Goal: Transaction & Acquisition: Book appointment/travel/reservation

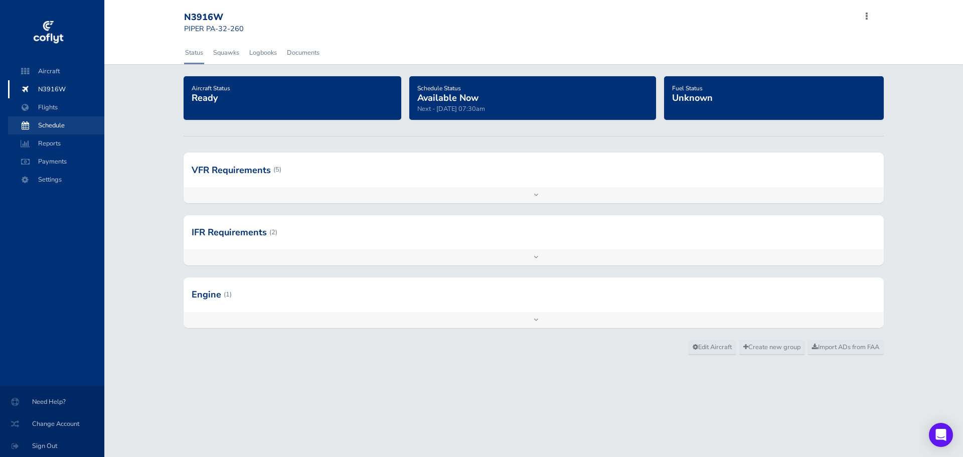
click at [56, 122] on span "Schedule" at bounding box center [56, 125] width 76 height 18
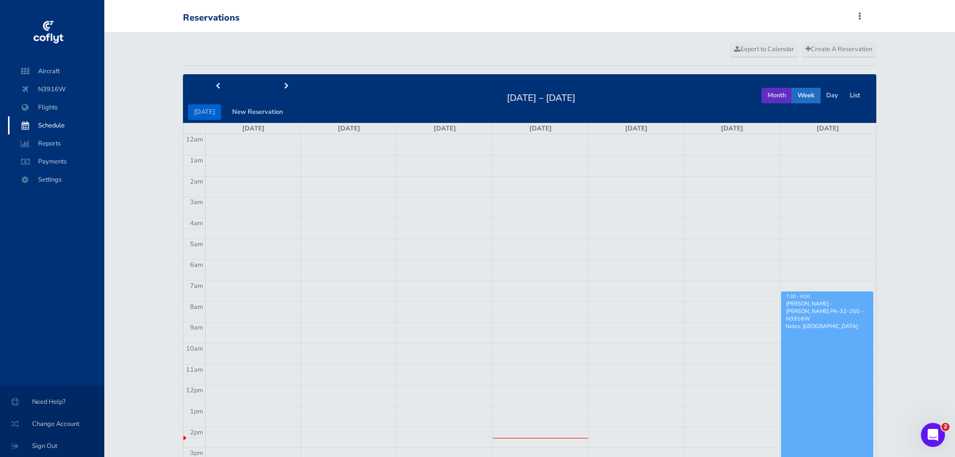
click at [771, 94] on button "Month" at bounding box center [777, 96] width 31 height 16
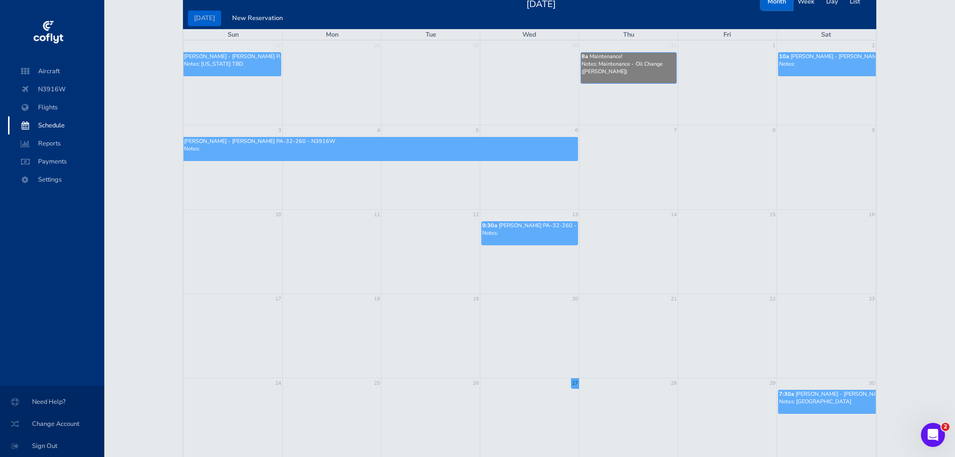
scroll to position [50, 0]
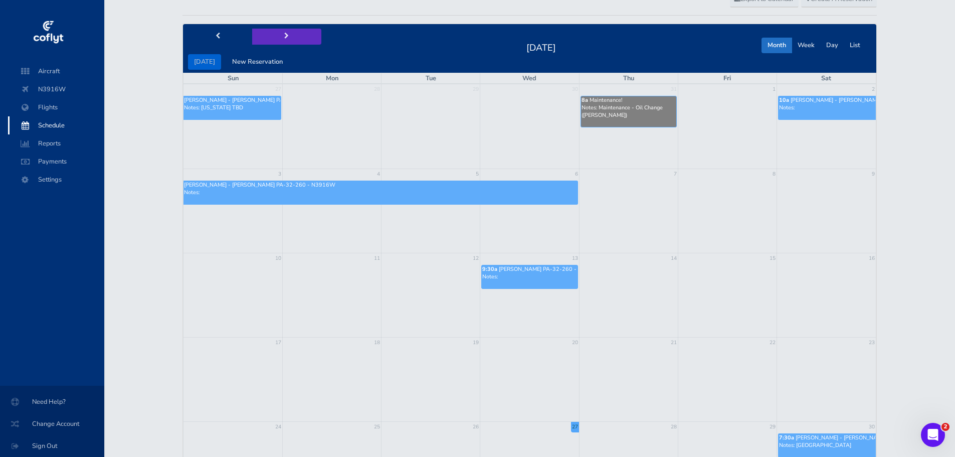
click at [284, 35] on span "next" at bounding box center [286, 36] width 5 height 7
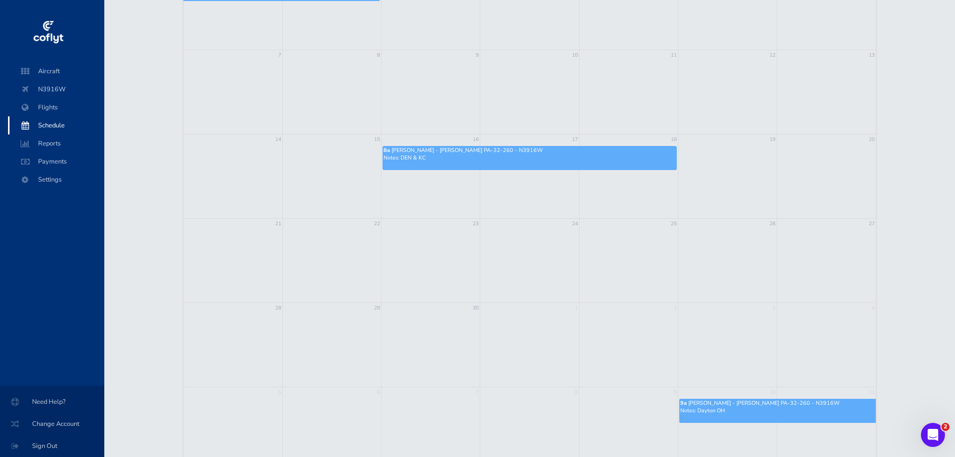
scroll to position [69, 0]
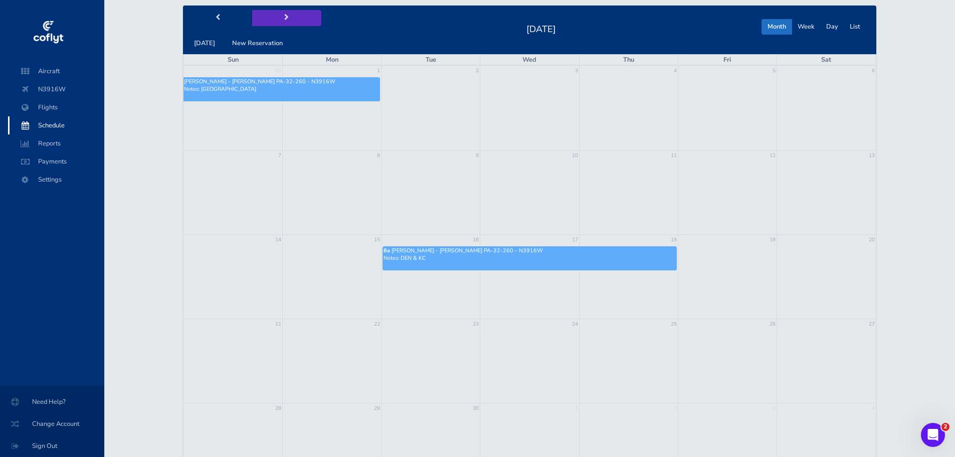
click at [278, 19] on button "next" at bounding box center [286, 18] width 69 height 16
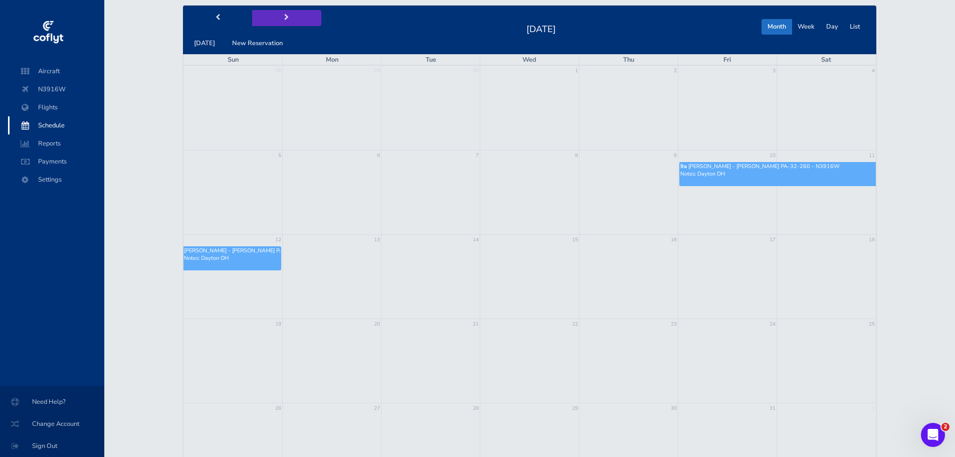
click at [278, 19] on button "next" at bounding box center [286, 18] width 69 height 16
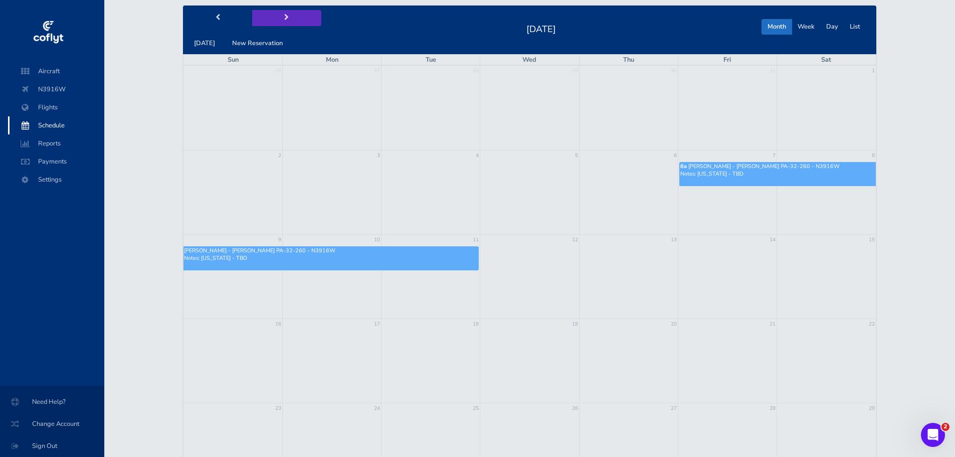
click at [278, 19] on button "next" at bounding box center [286, 18] width 69 height 16
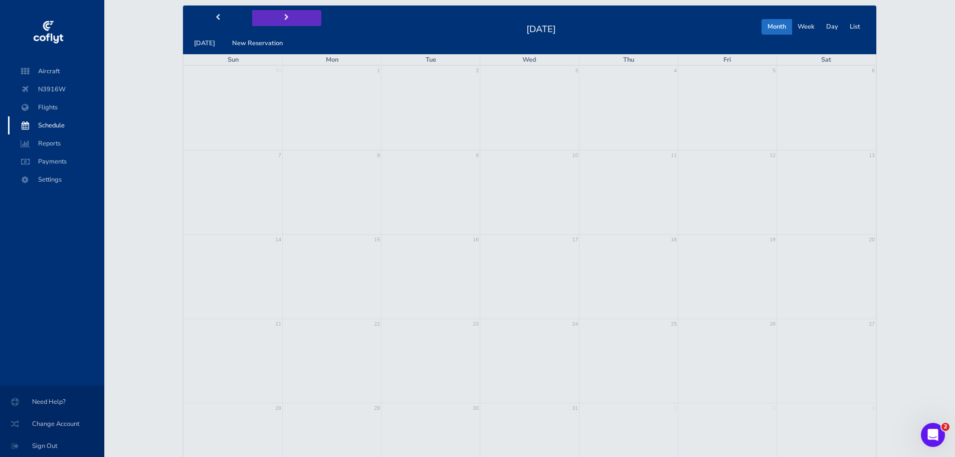
click at [278, 19] on button "next" at bounding box center [286, 18] width 69 height 16
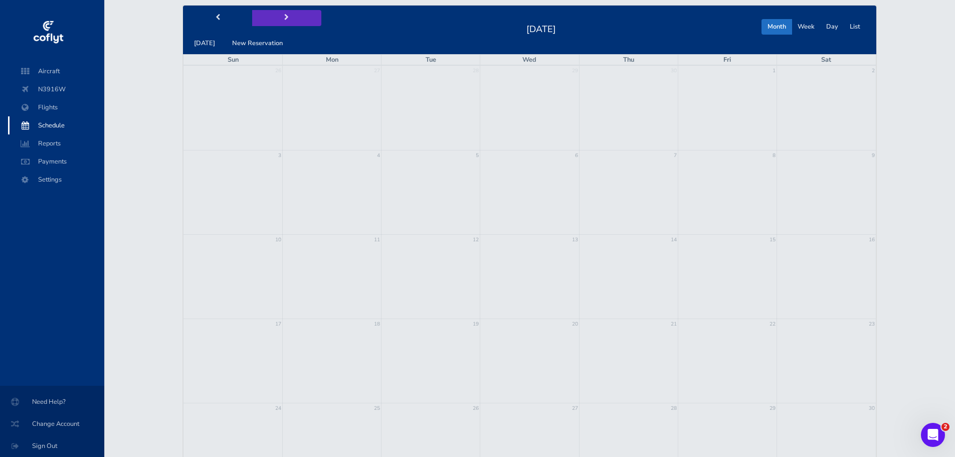
click at [278, 19] on button "next" at bounding box center [286, 18] width 69 height 16
click at [215, 22] on button "prev" at bounding box center [217, 18] width 69 height 16
click at [276, 22] on button "next" at bounding box center [286, 18] width 69 height 16
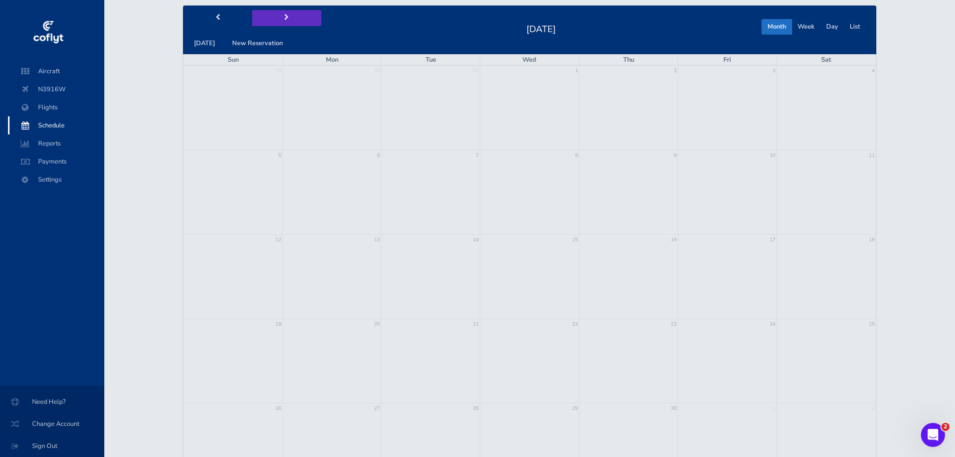
click at [269, 18] on button "next" at bounding box center [286, 18] width 69 height 16
click at [229, 264] on td at bounding box center [233, 277] width 99 height 84
click at [261, 43] on button "New Reservation" at bounding box center [257, 44] width 63 height 16
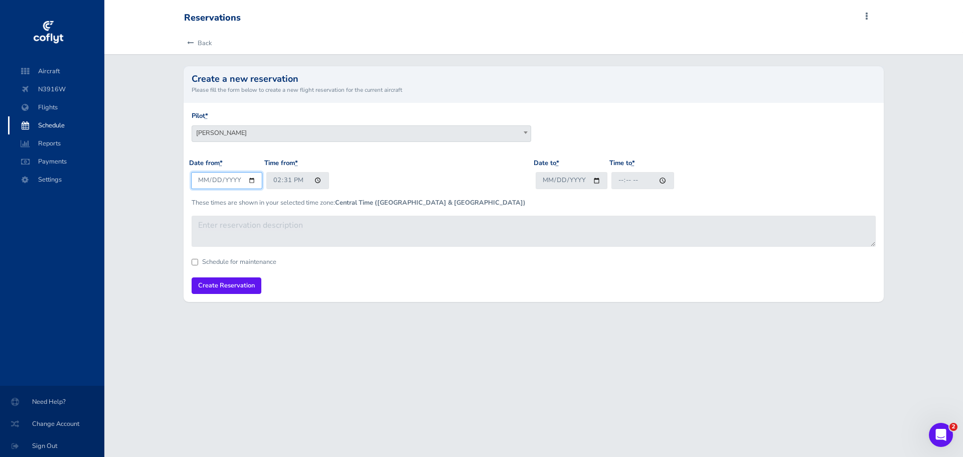
click at [236, 180] on input "2025-08-27" at bounding box center [227, 180] width 72 height 17
click at [250, 182] on input "2025-08-27" at bounding box center [227, 180] width 72 height 17
type input "2026-05-10"
click at [280, 179] on input "14:31" at bounding box center [297, 180] width 63 height 17
type input "12:07"
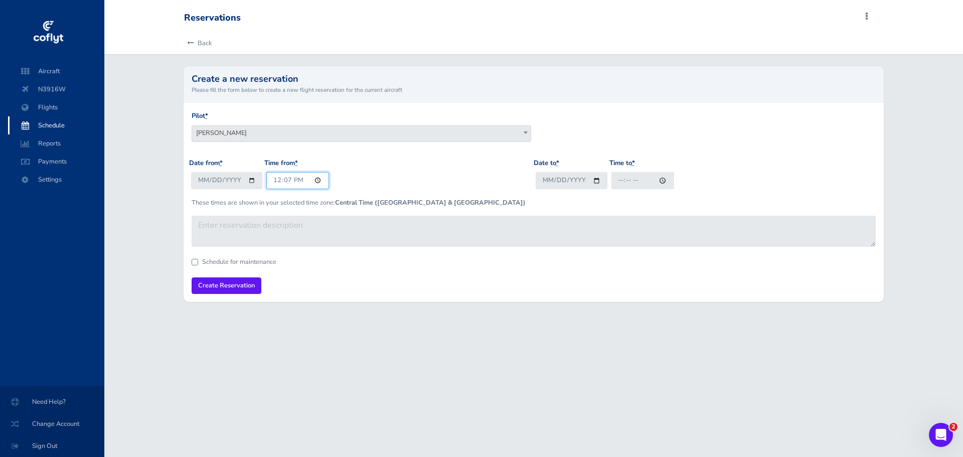
click at [275, 180] on input "12:07" at bounding box center [297, 180] width 63 height 17
type input "08:00"
click at [549, 178] on input "Date to *" at bounding box center [572, 180] width 72 height 17
click at [598, 180] on input "Date to *" at bounding box center [572, 180] width 72 height 17
type input "2026-05-10"
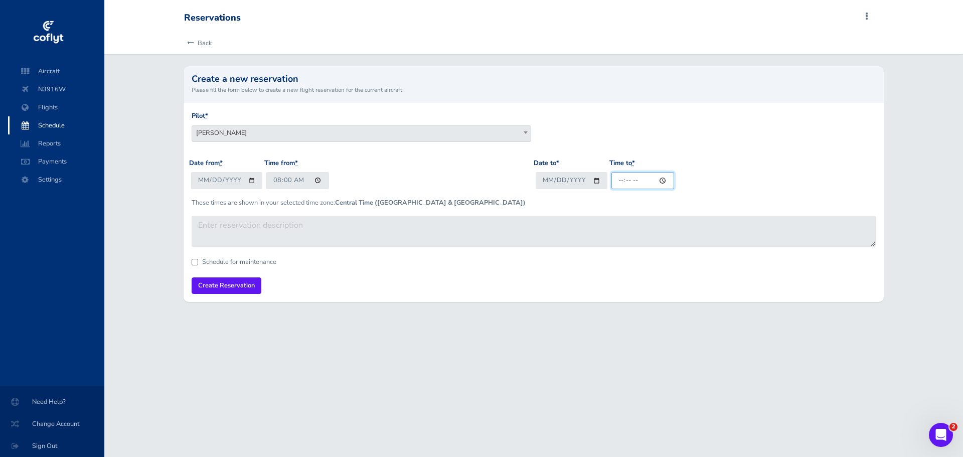
click at [617, 182] on input "Time to *" at bounding box center [642, 180] width 63 height 17
type input "18:00"
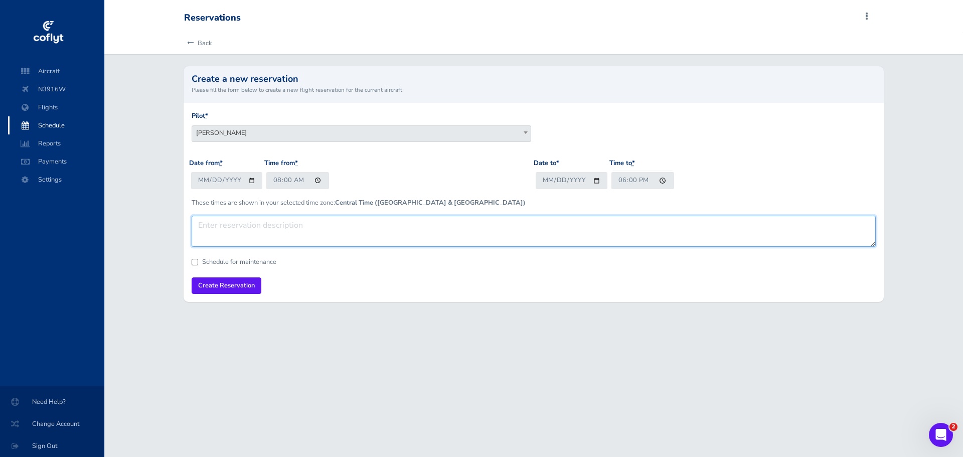
click at [291, 233] on textarea at bounding box center [534, 231] width 685 height 31
type textarea "S"
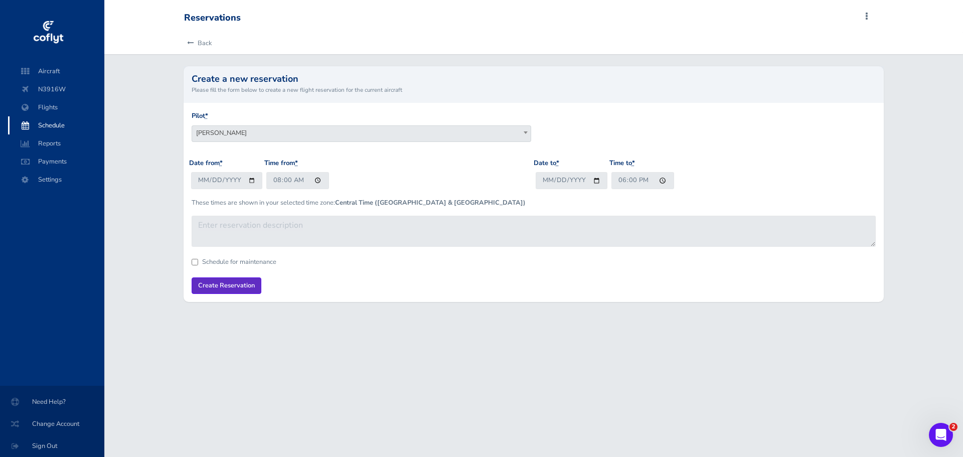
click at [232, 283] on input "Create Reservation" at bounding box center [227, 285] width 70 height 17
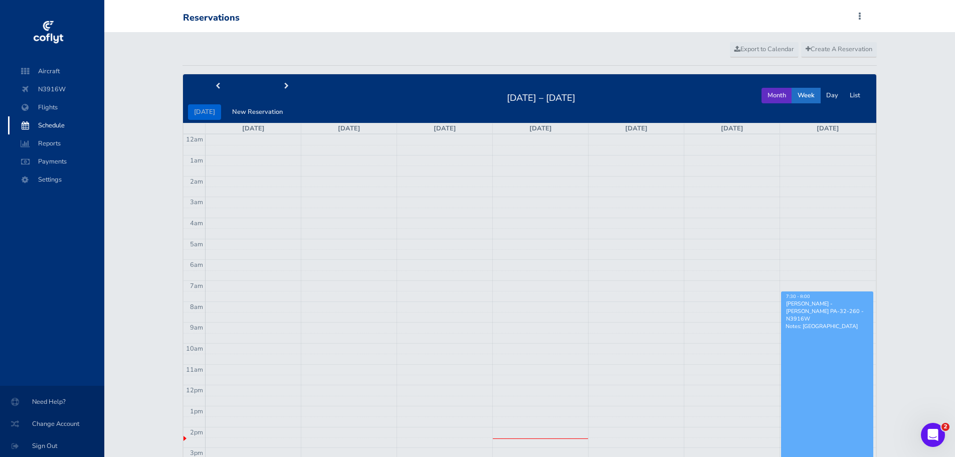
click at [786, 93] on button "Month" at bounding box center [777, 96] width 31 height 16
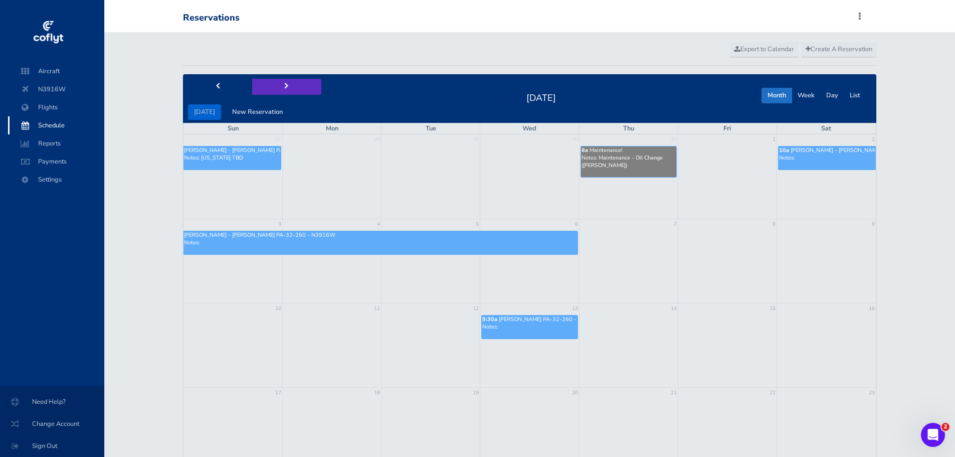
click at [284, 89] on span "next" at bounding box center [286, 86] width 5 height 7
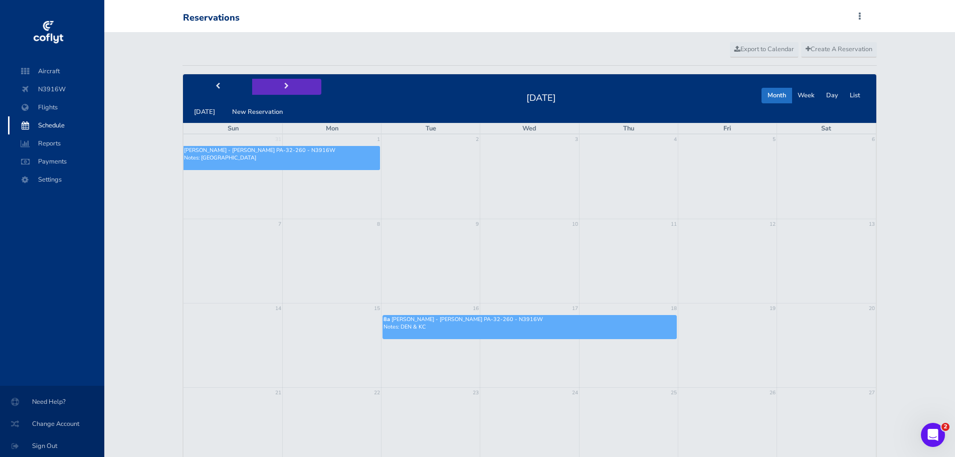
click at [284, 89] on span "next" at bounding box center [286, 86] width 5 height 7
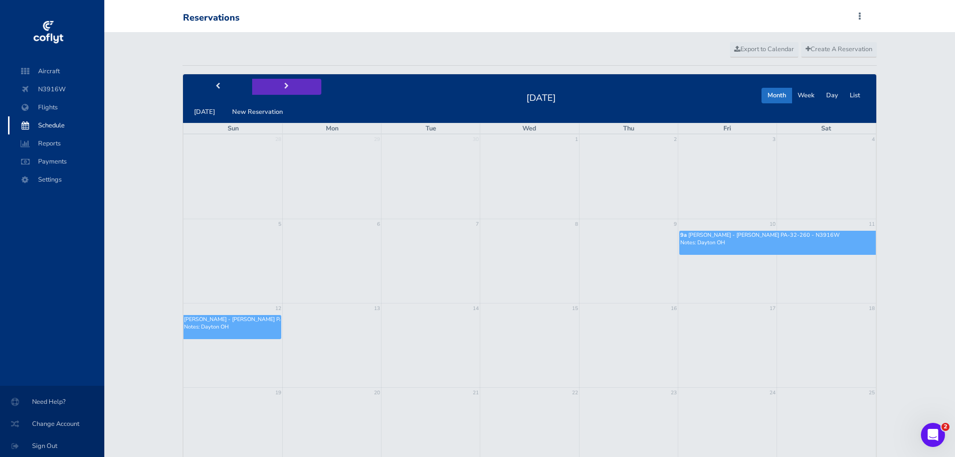
click at [284, 89] on span "next" at bounding box center [286, 86] width 5 height 7
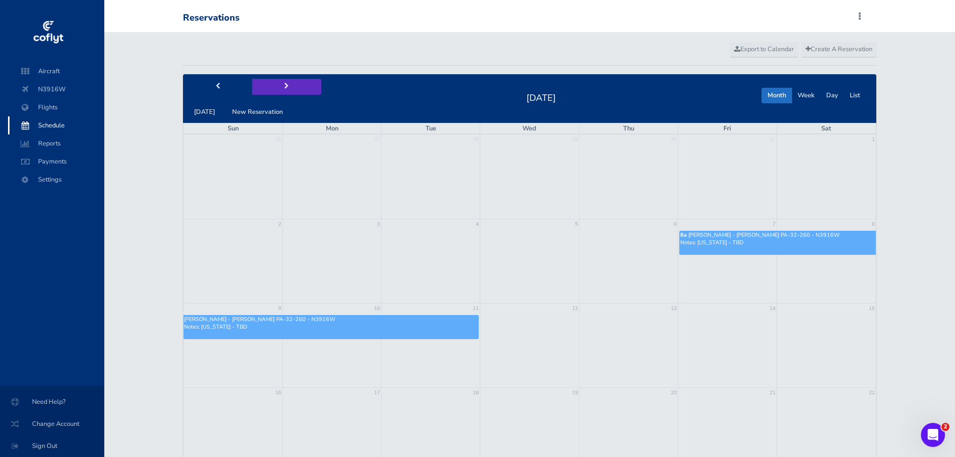
click at [284, 89] on span "next" at bounding box center [286, 86] width 5 height 7
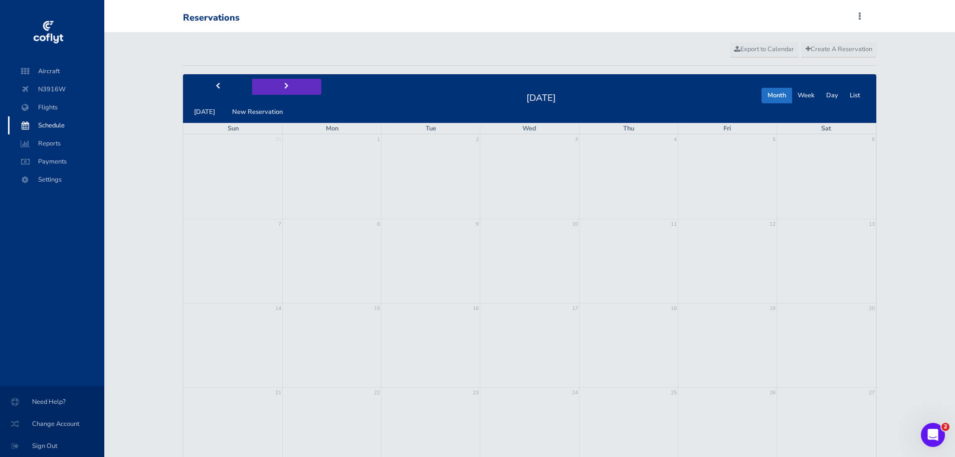
click at [284, 89] on span "next" at bounding box center [286, 86] width 5 height 7
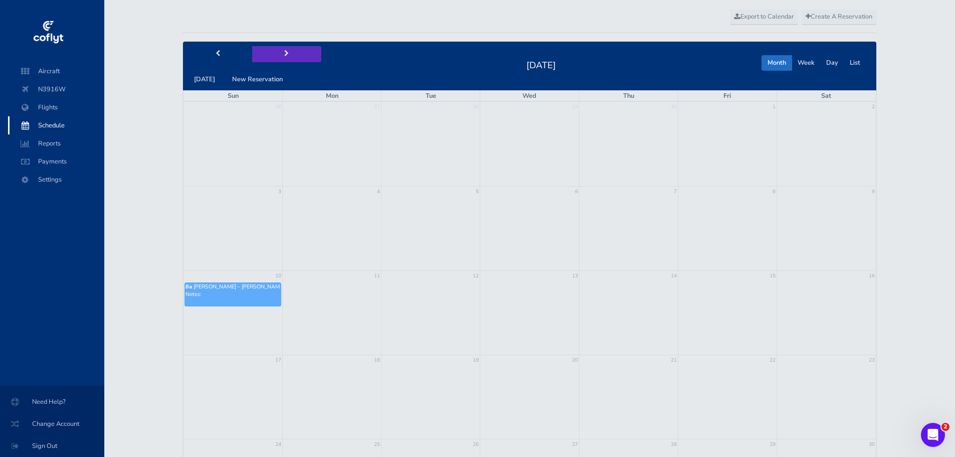
scroll to position [50, 0]
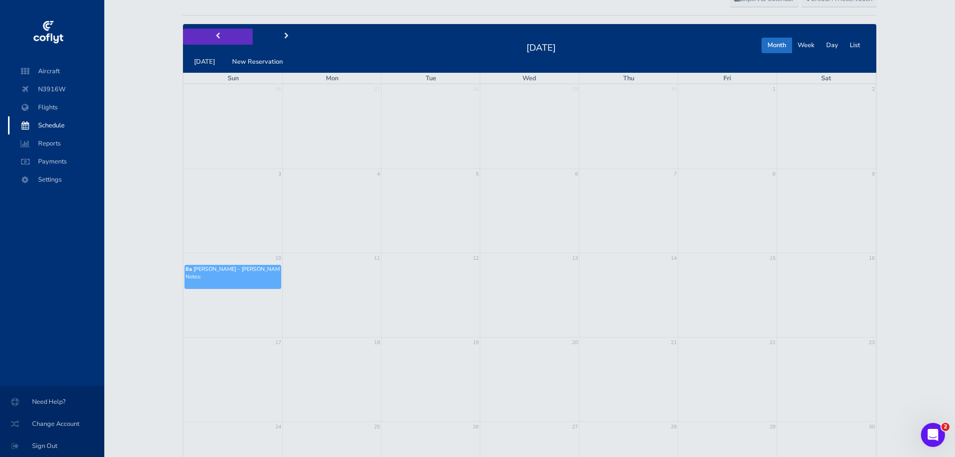
click at [219, 35] on button "prev" at bounding box center [217, 37] width 69 height 16
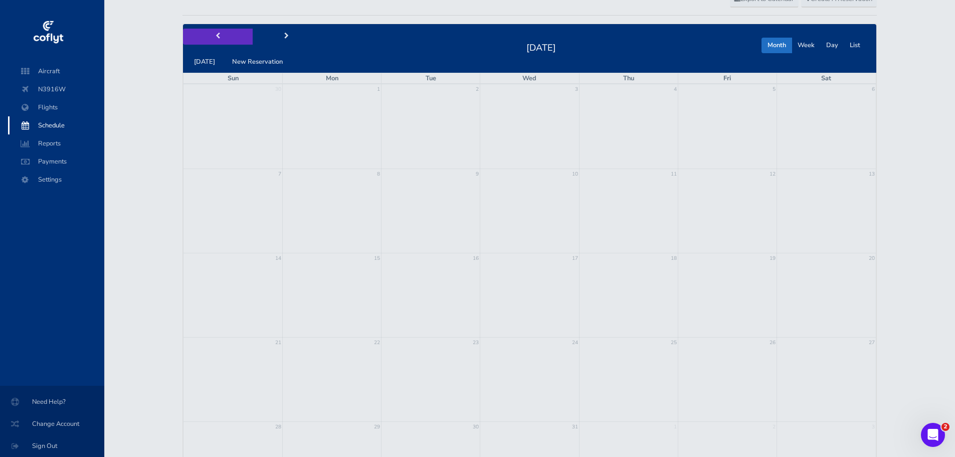
click at [219, 35] on button "prev" at bounding box center [217, 37] width 69 height 16
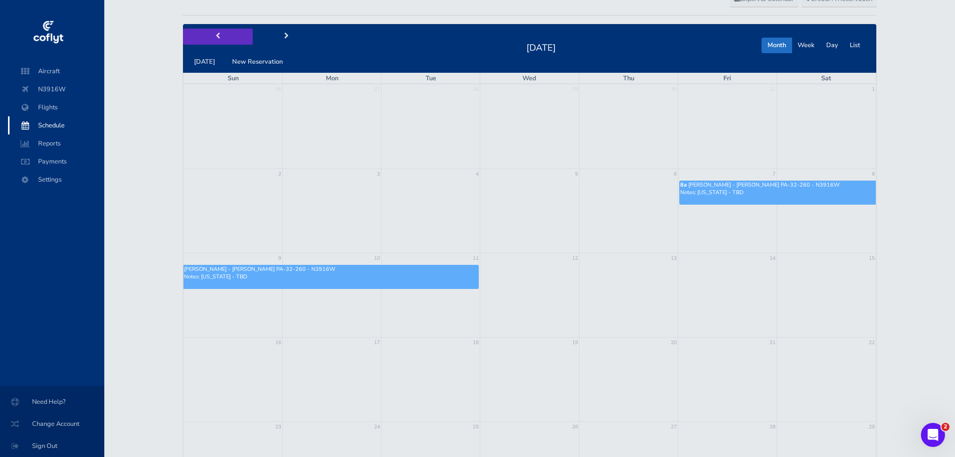
click at [219, 35] on button "prev" at bounding box center [217, 37] width 69 height 16
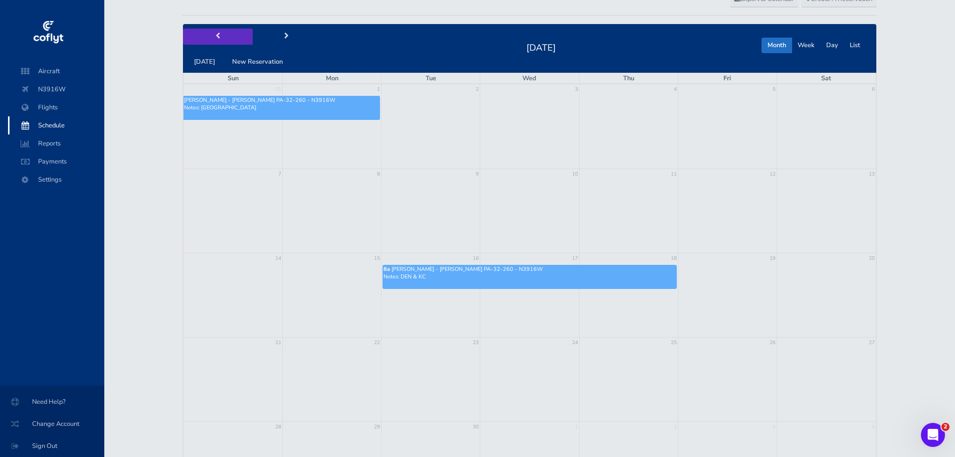
click at [219, 35] on button "prev" at bounding box center [217, 37] width 69 height 16
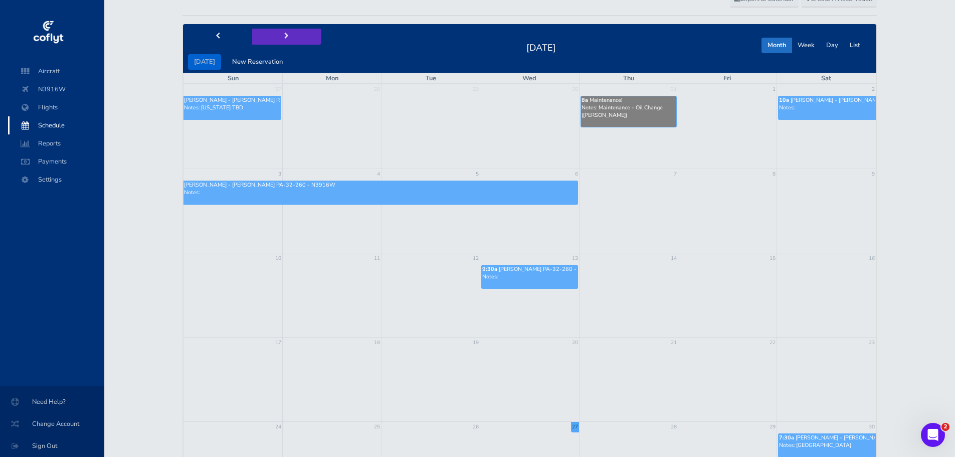
click at [276, 34] on button "next" at bounding box center [286, 37] width 69 height 16
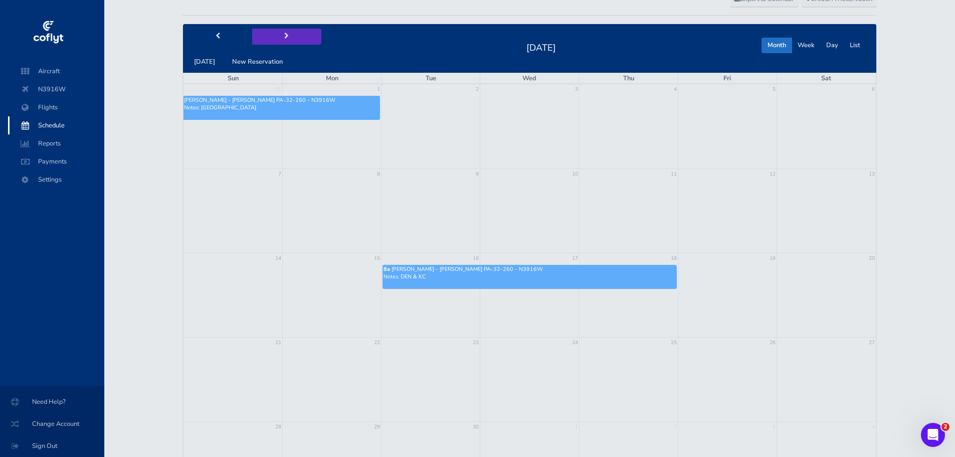
click at [276, 34] on button "next" at bounding box center [286, 37] width 69 height 16
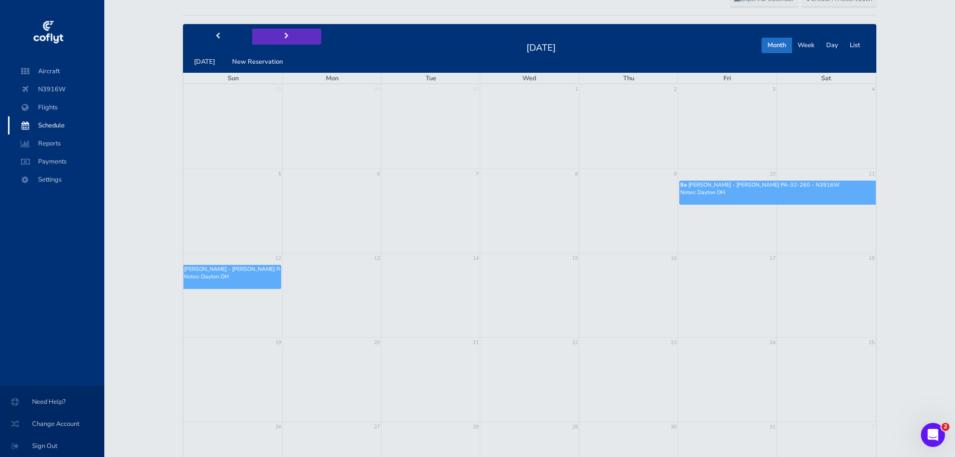
click at [276, 34] on button "next" at bounding box center [286, 37] width 69 height 16
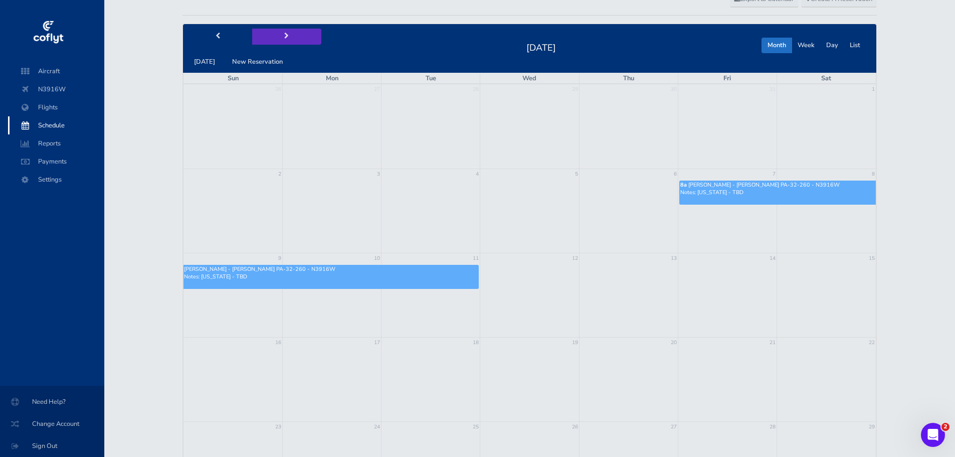
click at [276, 34] on button "next" at bounding box center [286, 37] width 69 height 16
